Goal: Communication & Community: Share content

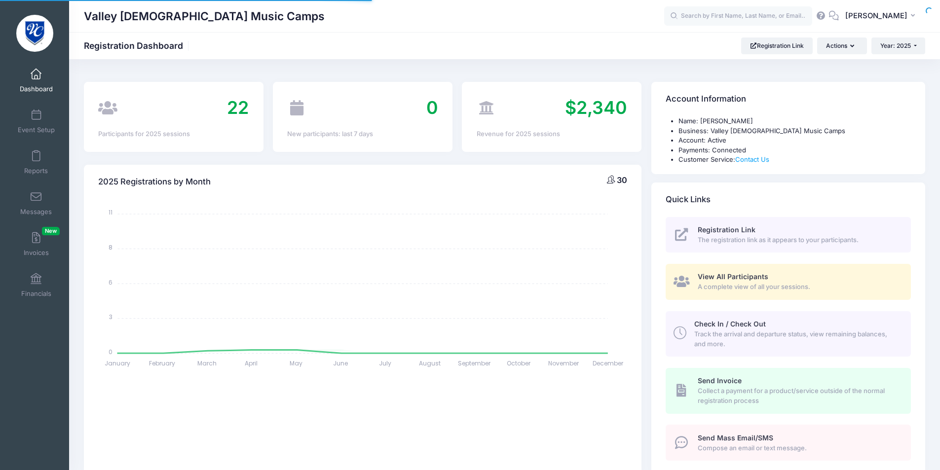
select select
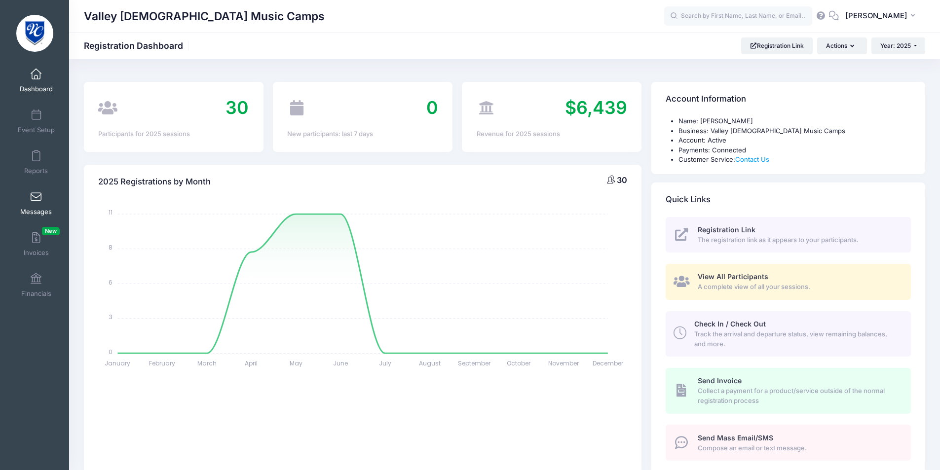
click at [26, 204] on link "Messages" at bounding box center [36, 203] width 47 height 35
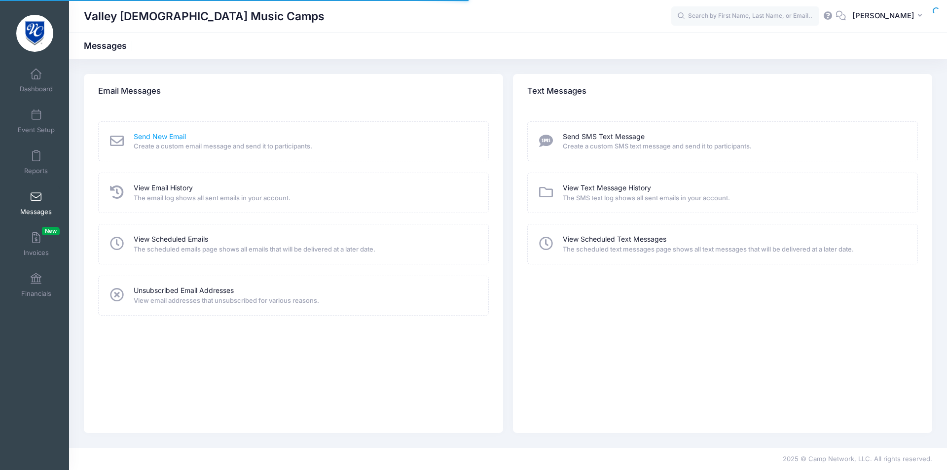
click at [179, 137] on link "Send New Email" at bounding box center [160, 137] width 52 height 10
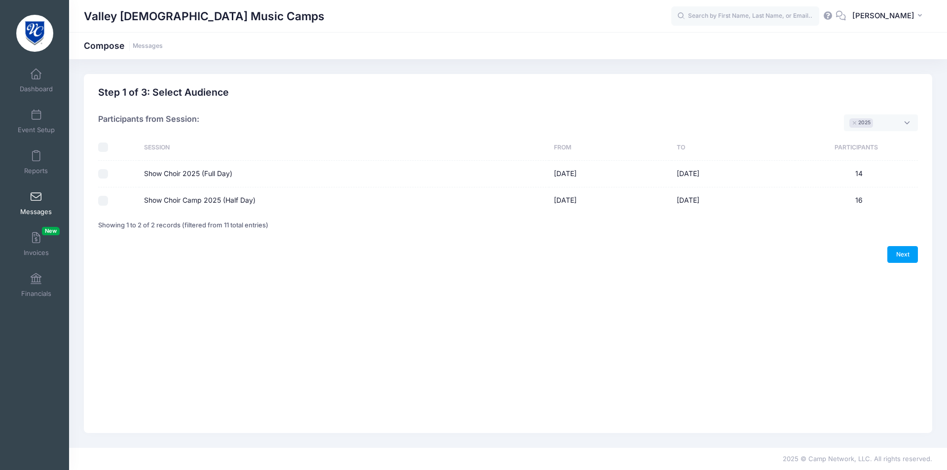
click at [102, 175] on input "Show Choir 2025 (Full Day)" at bounding box center [103, 174] width 10 height 10
checkbox input "true"
click at [106, 197] on input "Show Choir Camp 2025 (Half Day)" at bounding box center [103, 201] width 10 height 10
checkbox input "true"
click at [902, 254] on link "Next" at bounding box center [902, 254] width 31 height 17
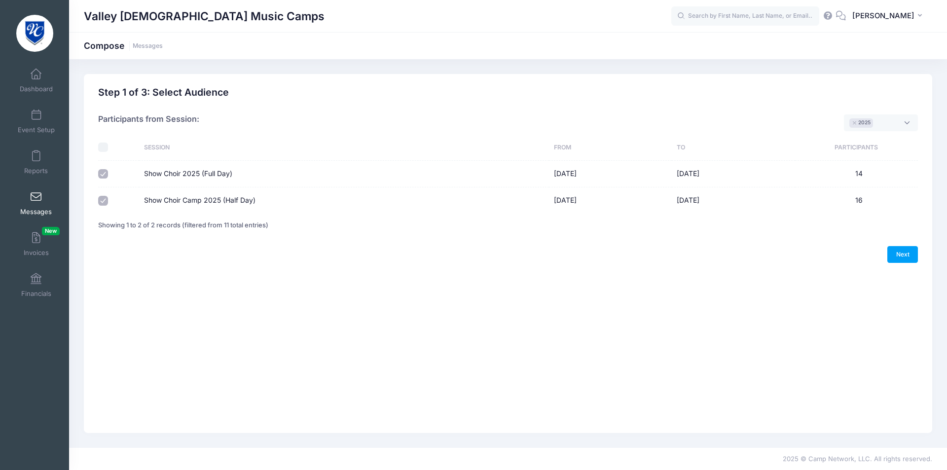
select select "50"
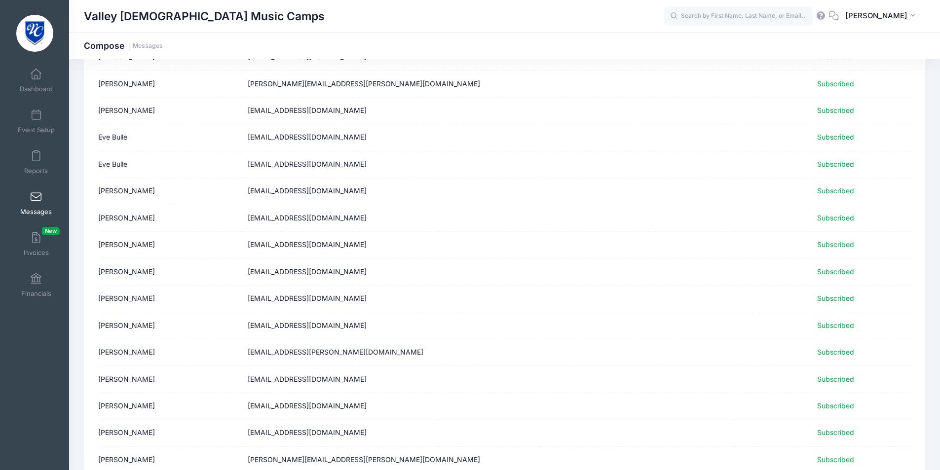
scroll to position [617, 0]
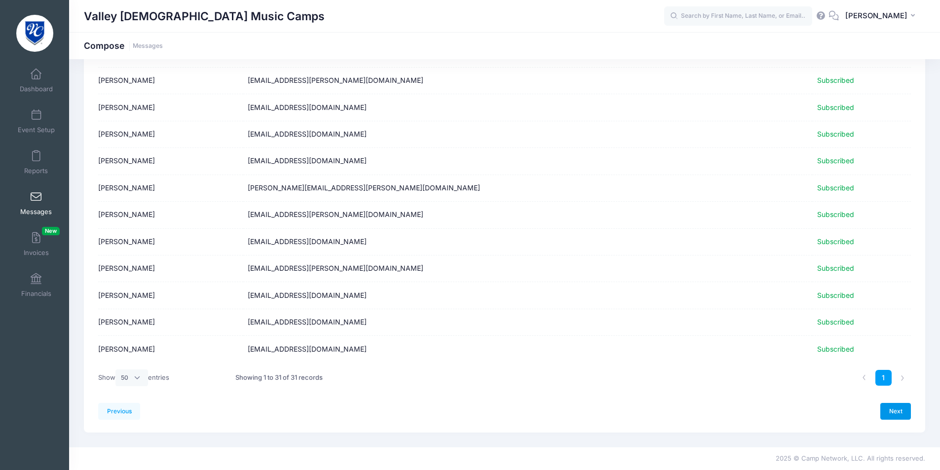
click at [900, 407] on link "Next" at bounding box center [895, 411] width 31 height 17
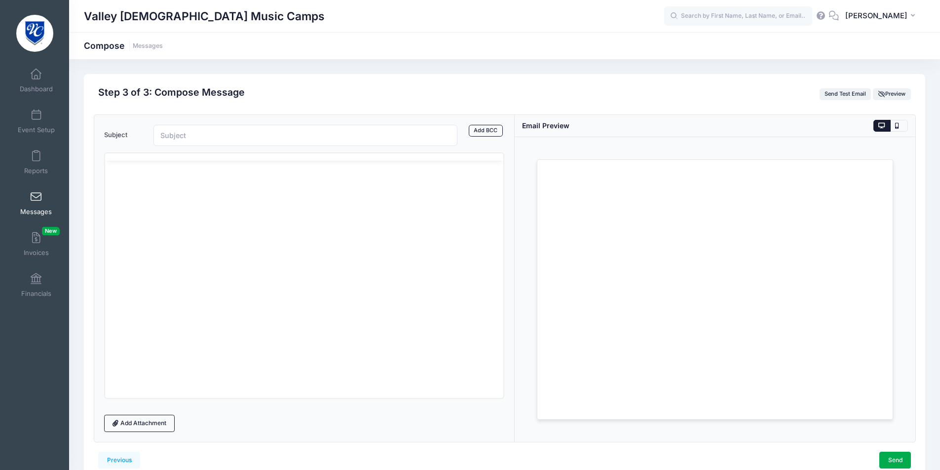
scroll to position [0, 0]
click at [194, 213] on p "Rich Text Area. Press ALT-0 for help." at bounding box center [303, 209] width 383 height 11
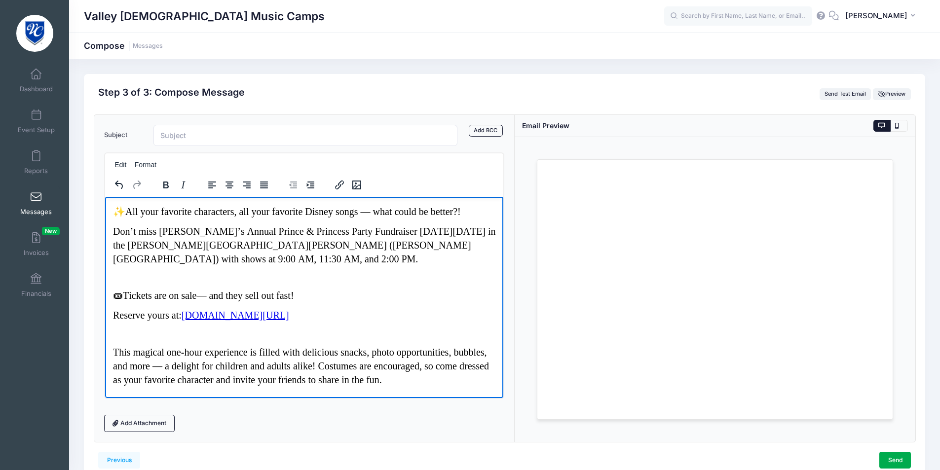
click at [153, 280] on p "Rich Text Area. Press ALT-0 for help." at bounding box center [303, 276] width 383 height 11
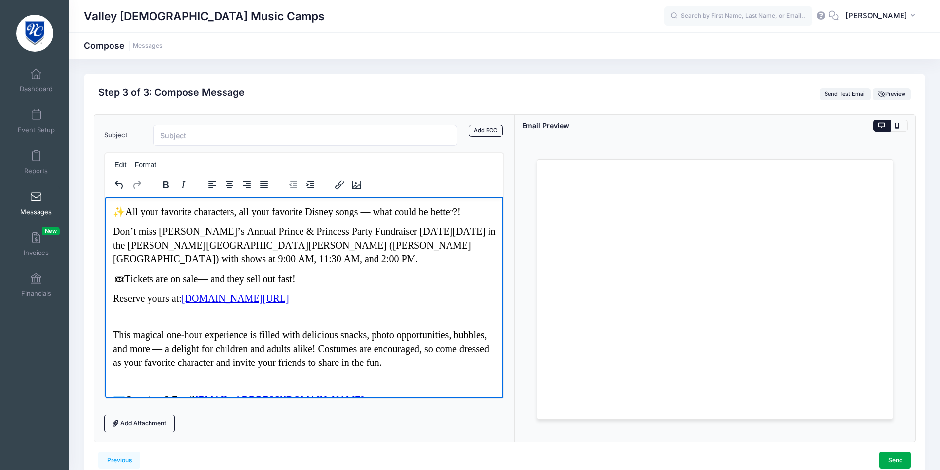
click at [158, 317] on p "Rich Text Area. Press ALT-0 for help." at bounding box center [303, 316] width 383 height 11
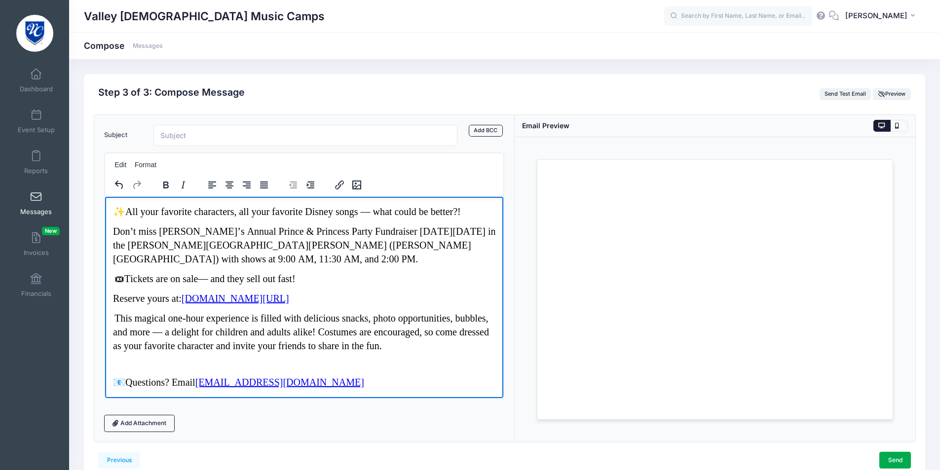
click at [148, 364] on p "Rich Text Area. Press ALT-0 for help." at bounding box center [303, 363] width 383 height 11
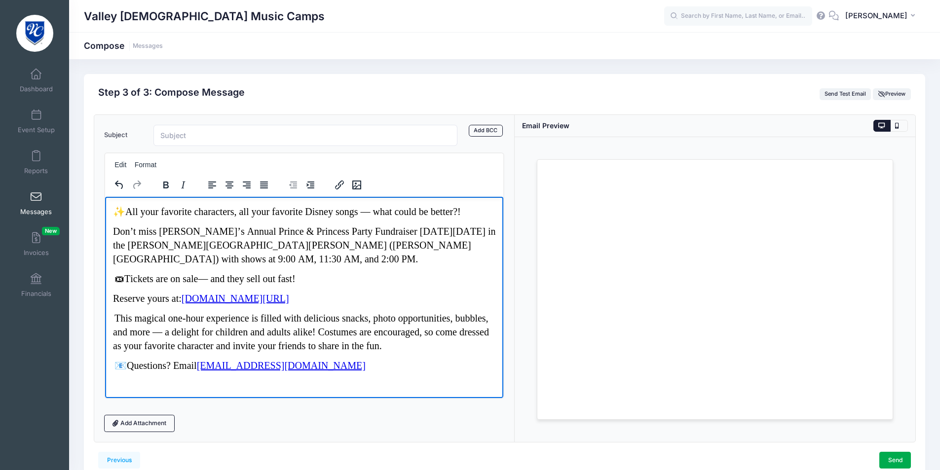
scroll to position [49, 0]
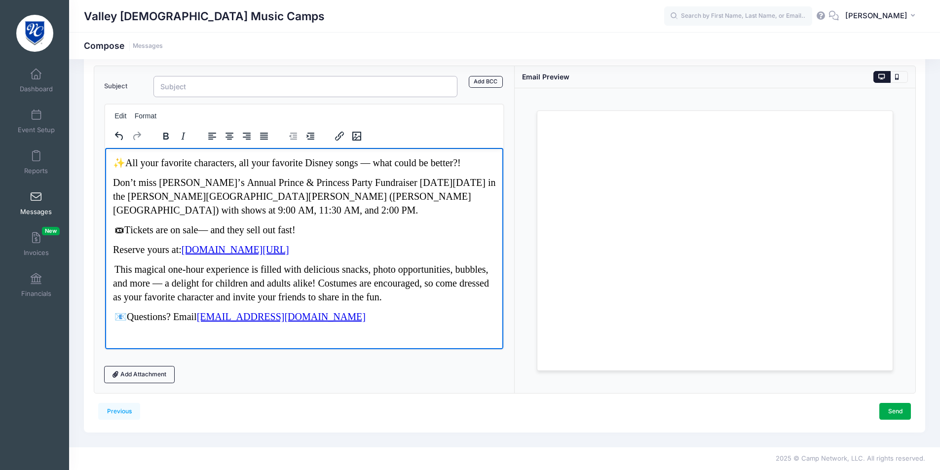
click at [241, 91] on input "Subject" at bounding box center [305, 86] width 304 height 21
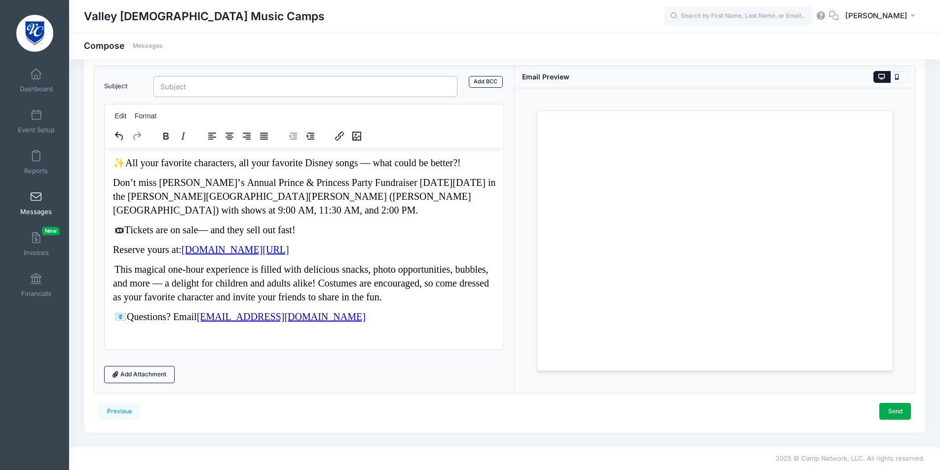
click at [241, 91] on input "Subject" at bounding box center [305, 86] width 304 height 21
type input "Prince & Princess Party Invitation"
click at [346, 315] on p "📧 Questions? Email mlengyel@valleychristianaz.org" at bounding box center [303, 316] width 383 height 14
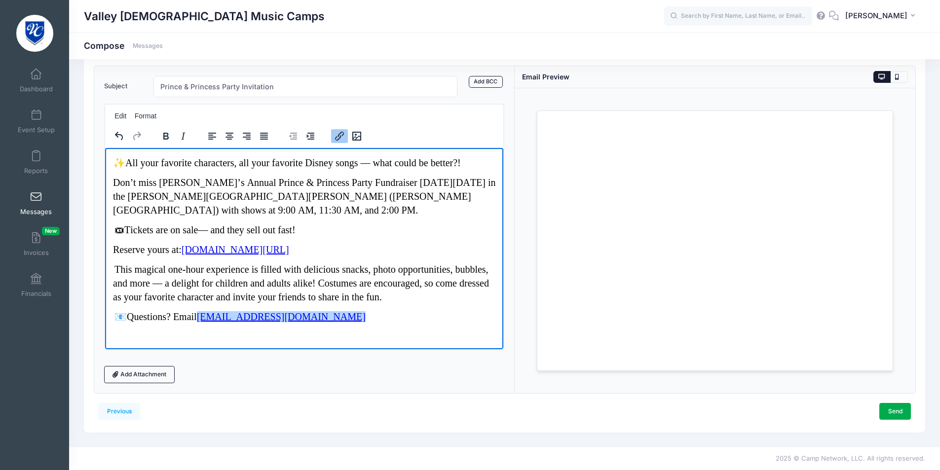
click at [399, 322] on p "📧 Questions? Email mlengyel@valleychristianaz.org﻿" at bounding box center [303, 316] width 383 height 14
click at [392, 320] on p "📧 Questions? Email mlengyel@valleychristianaz.org﻿" at bounding box center [303, 316] width 383 height 14
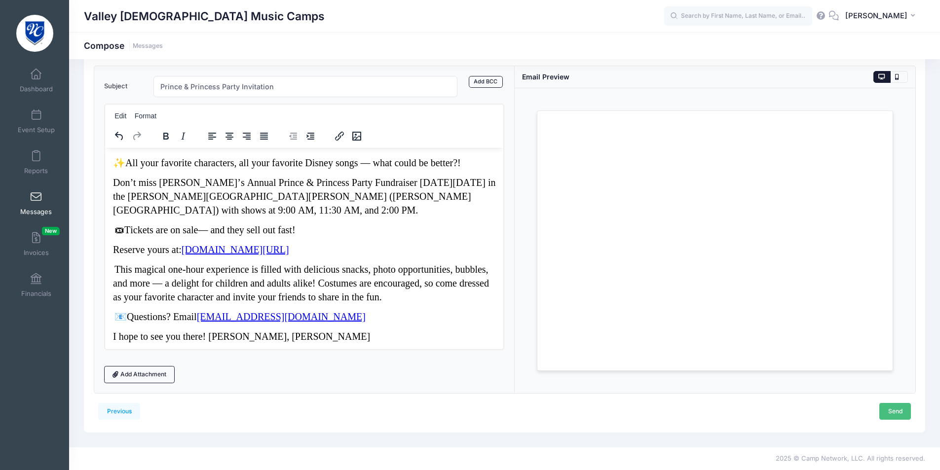
click at [894, 408] on link "Send" at bounding box center [895, 411] width 32 height 17
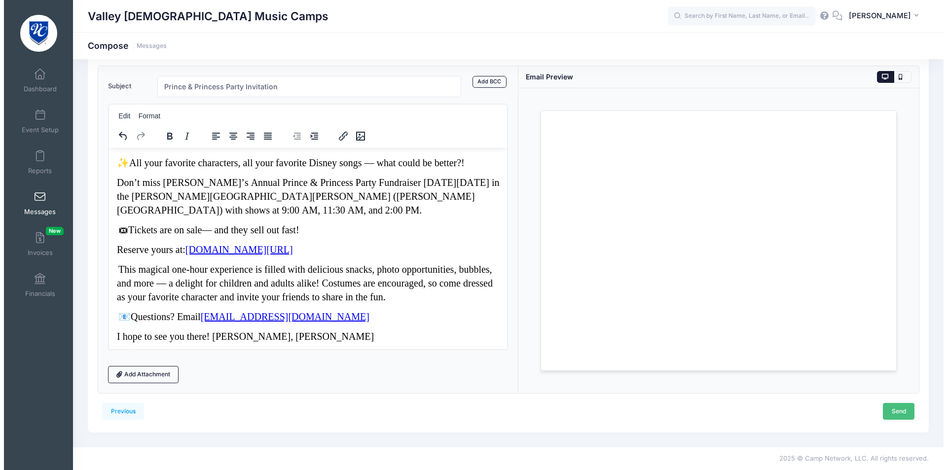
scroll to position [0, 0]
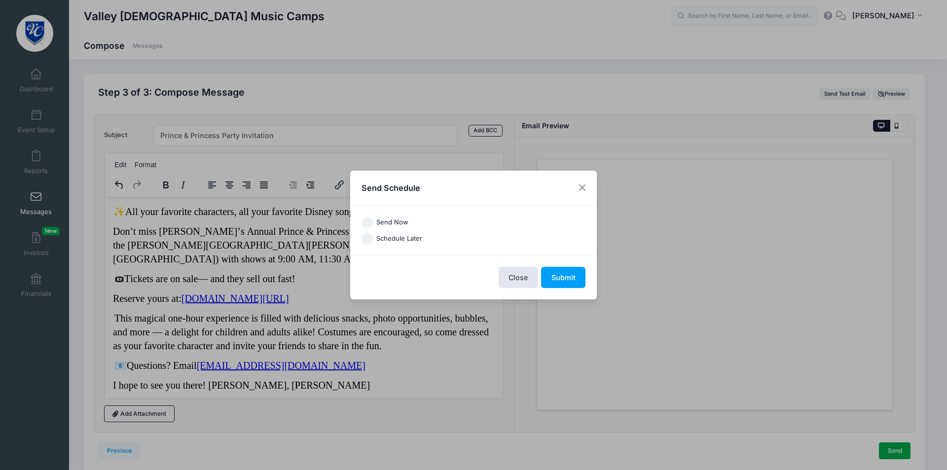
click at [396, 223] on label "Send Now" at bounding box center [392, 223] width 32 height 10
click at [373, 223] on input "Send Now" at bounding box center [367, 222] width 11 height 11
radio input "true"
click at [564, 274] on button "Submit" at bounding box center [563, 277] width 44 height 21
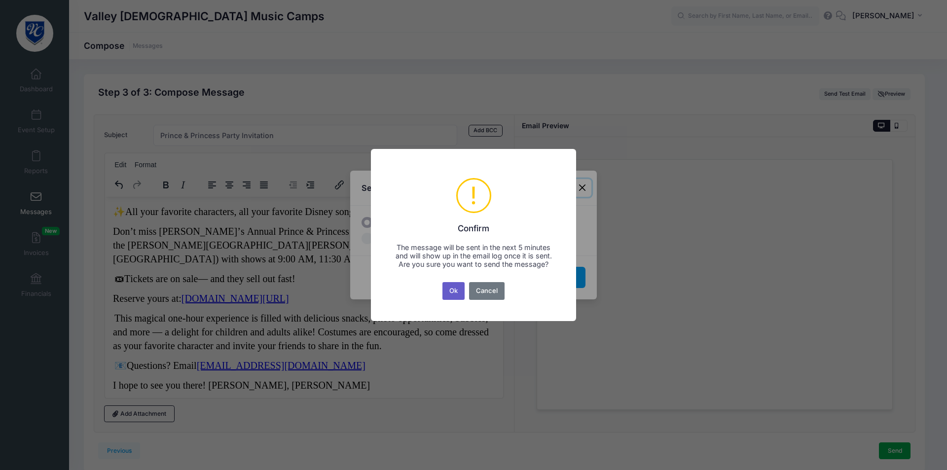
click at [454, 296] on button "Ok" at bounding box center [453, 291] width 23 height 18
